Goal: Navigation & Orientation: Find specific page/section

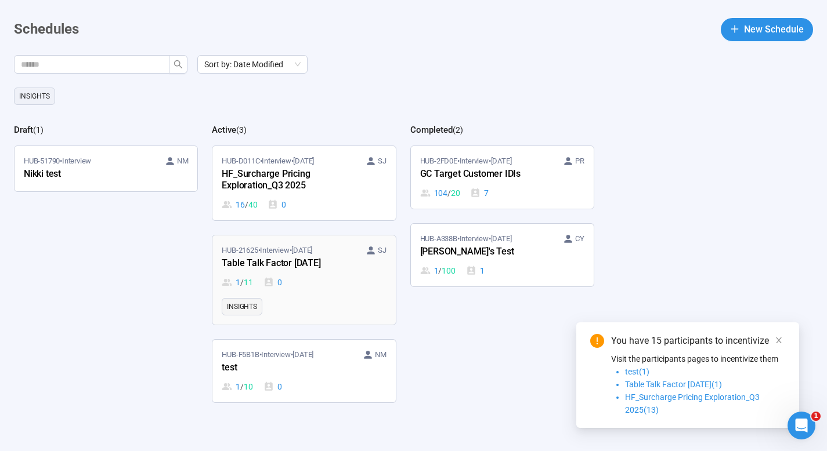
scroll to position [52, 0]
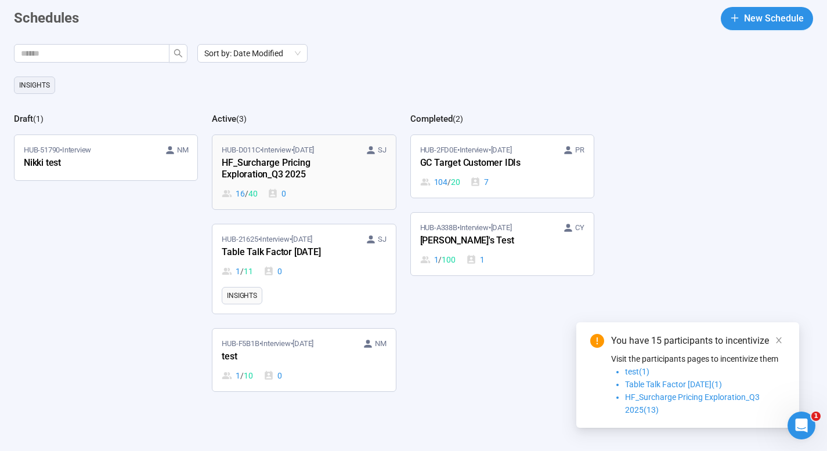
click at [332, 198] on div "16 / 40 0" at bounding box center [304, 193] width 164 height 13
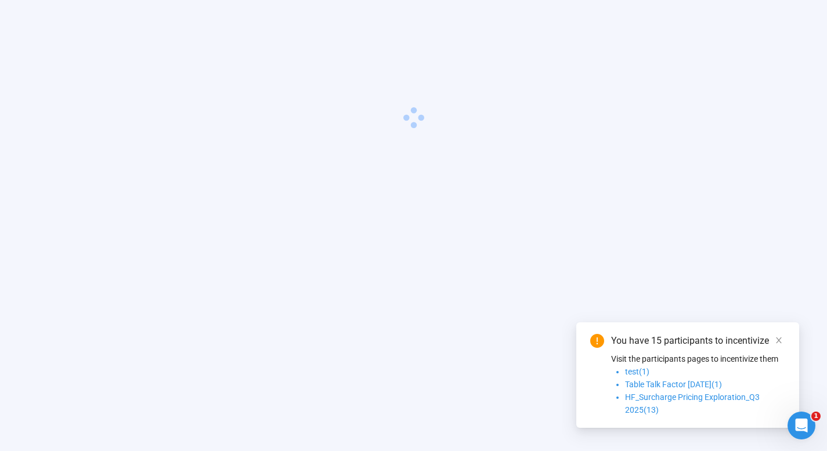
scroll to position [41, 0]
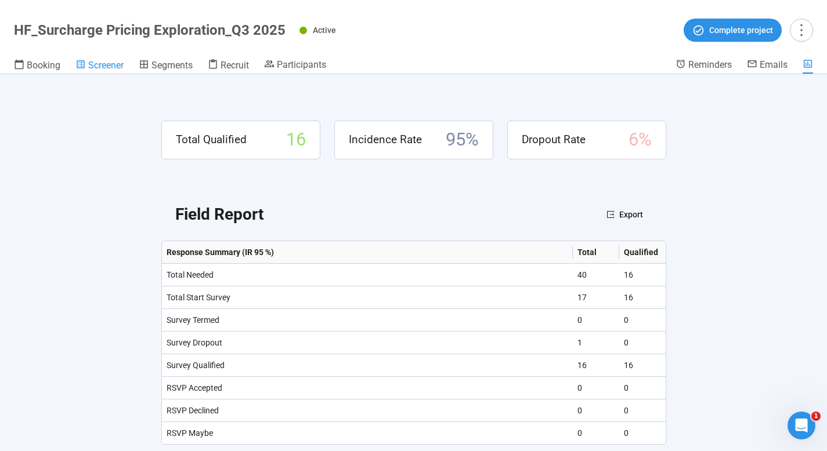
click at [98, 66] on span "Screener" at bounding box center [105, 65] width 35 height 11
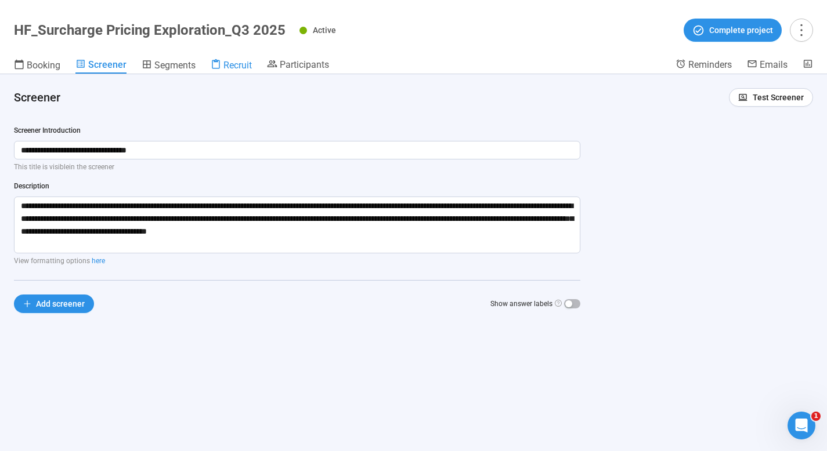
click at [230, 65] on span "Recruit" at bounding box center [237, 65] width 28 height 11
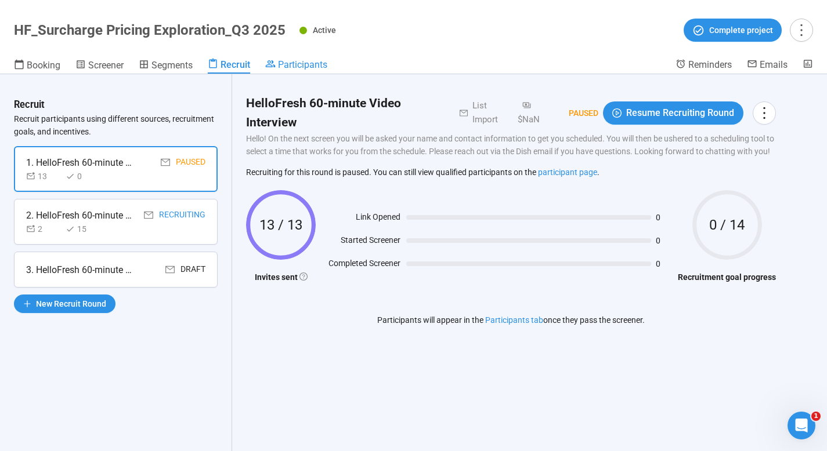
click at [305, 66] on span "Participants" at bounding box center [302, 64] width 49 height 11
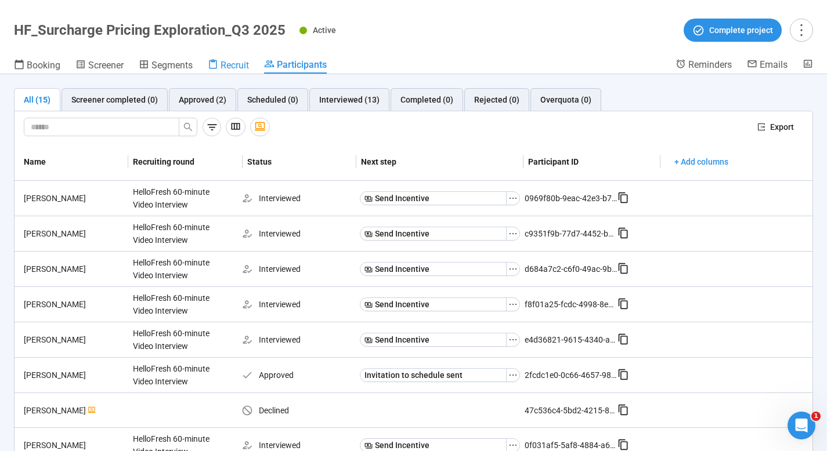
click at [227, 63] on span "Recruit" at bounding box center [234, 65] width 28 height 11
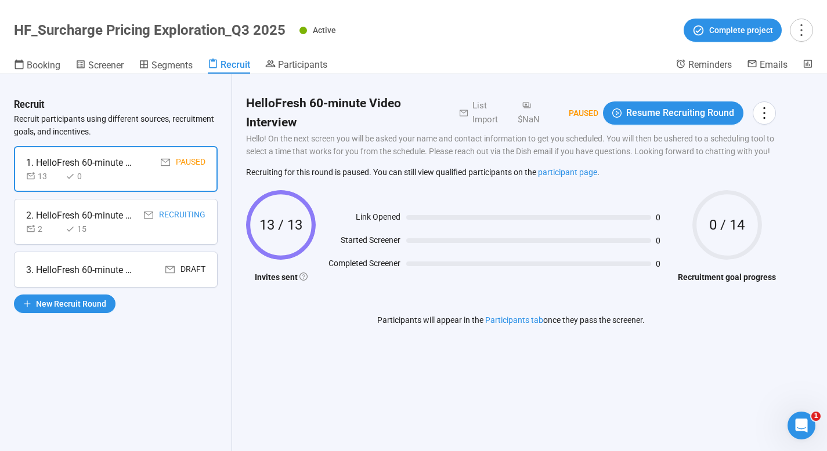
click at [107, 236] on div "2. HelloFresh 60-minute Video Interview Recruiting 2 15" at bounding box center [116, 222] width 204 height 46
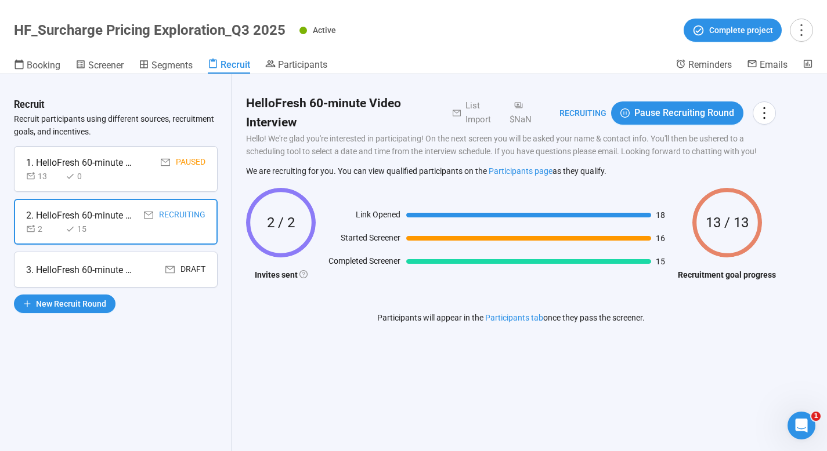
click at [103, 272] on div "3. HelloFresh 60-minute Video Interview" at bounding box center [81, 270] width 110 height 15
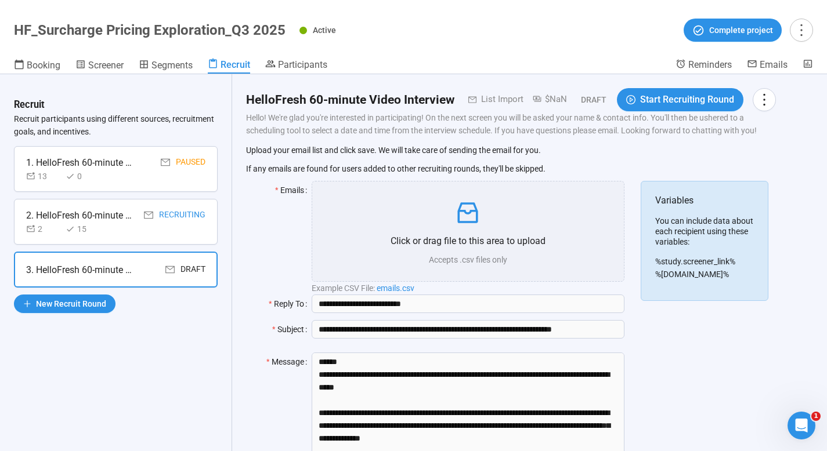
click at [35, 29] on h1 "HF_Surcharge Pricing Exploration_Q3 2025" at bounding box center [150, 30] width 272 height 16
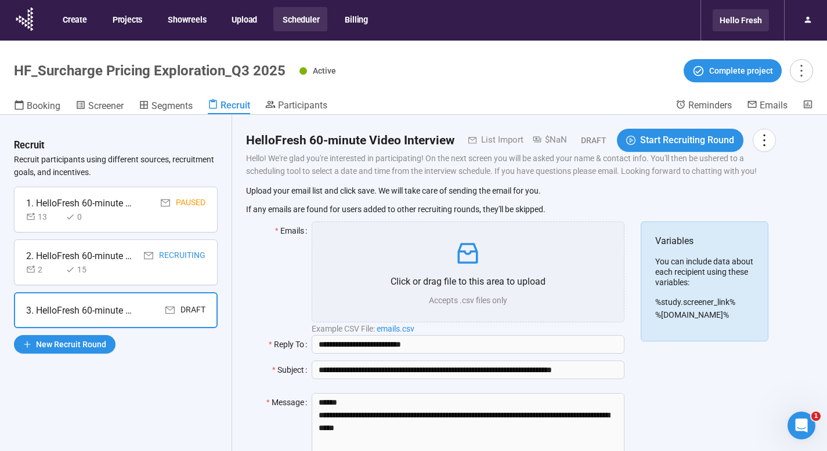
click at [737, 26] on div "Hello Fresh" at bounding box center [741, 20] width 56 height 22
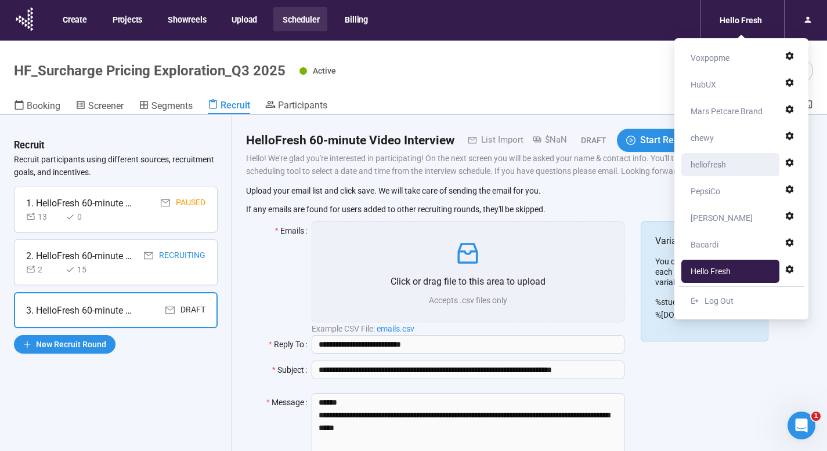
click at [732, 162] on div "hellofresh" at bounding box center [733, 164] width 86 height 23
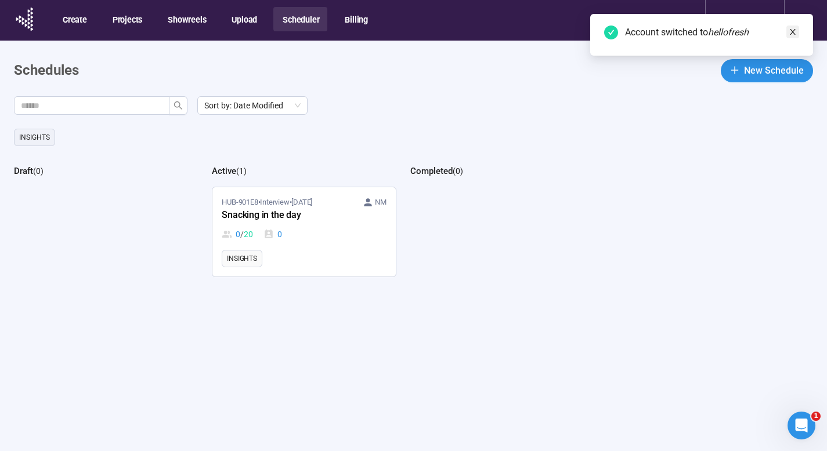
click at [792, 32] on icon "close" at bounding box center [793, 32] width 8 height 8
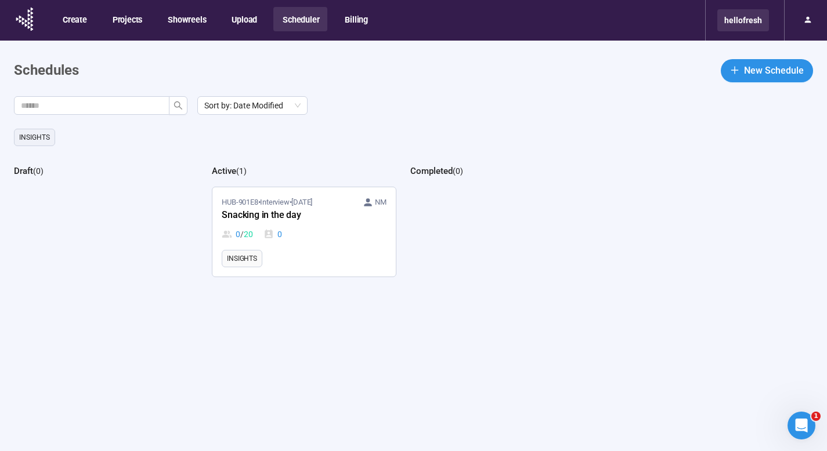
click at [751, 22] on div "hellofresh" at bounding box center [743, 20] width 52 height 22
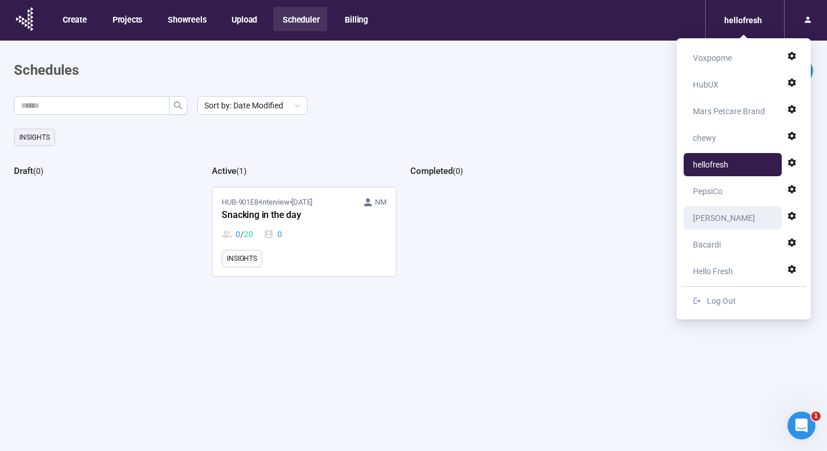
scroll to position [52, 0]
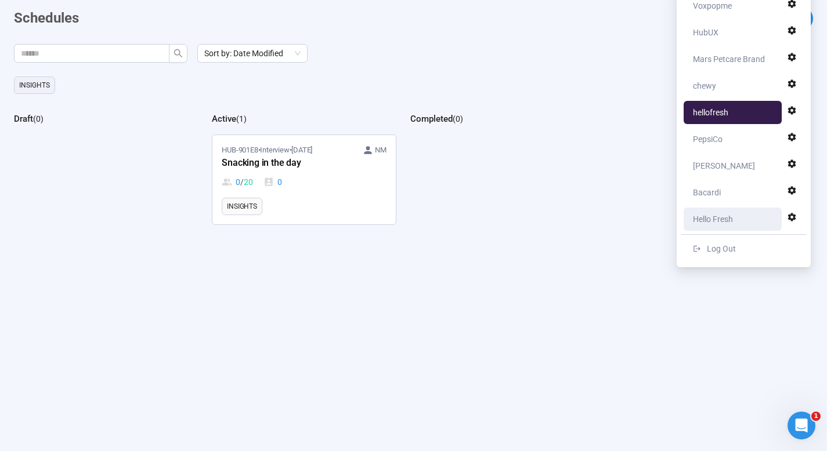
click at [732, 216] on div "Hello Fresh" at bounding box center [713, 219] width 40 height 23
